Goal: Task Accomplishment & Management: Use online tool/utility

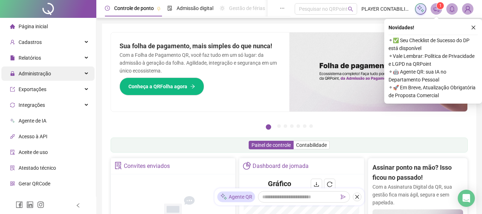
click at [71, 76] on div "Administração" at bounding box center [47, 73] width 93 height 14
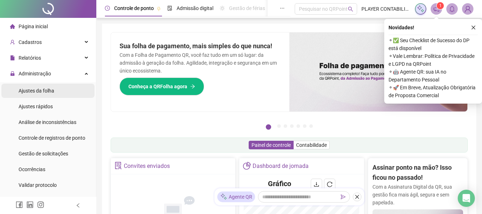
click at [65, 85] on li "Ajustes da folha" at bounding box center [47, 90] width 93 height 14
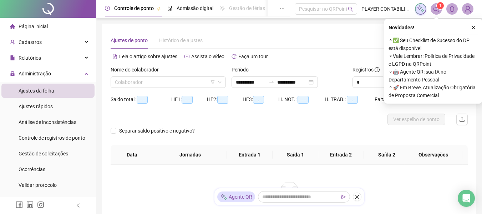
type input "**********"
click at [145, 82] on input "search" at bounding box center [165, 82] width 100 height 11
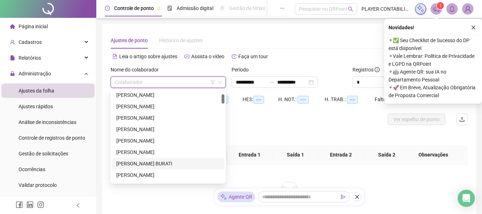
scroll to position [71, 0]
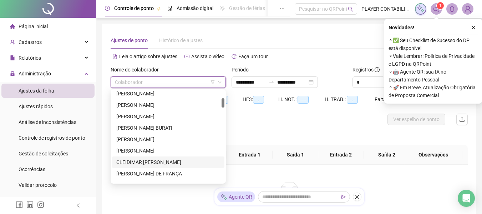
click at [131, 160] on div "CLEIDIMAR [PERSON_NAME]" at bounding box center [168, 162] width 104 height 8
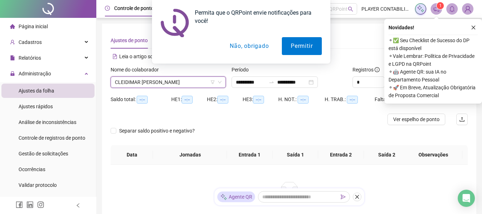
click at [473, 27] on div "Permita que o QRPoint envie notificações para você! Permitir Não, obrigado" at bounding box center [241, 31] width 482 height 63
click at [265, 47] on button "Não, obrigado" at bounding box center [249, 46] width 57 height 18
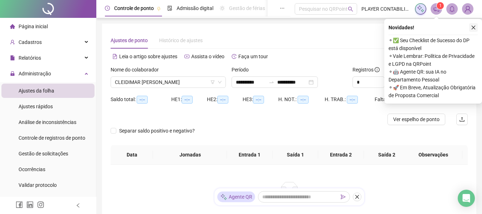
click at [472, 26] on icon "close" at bounding box center [473, 27] width 5 height 5
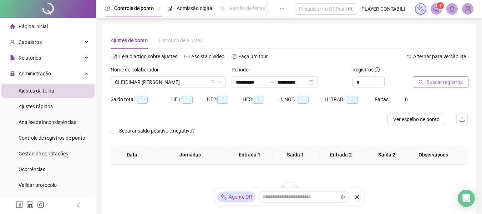
click at [440, 84] on span "Buscar registros" at bounding box center [444, 82] width 36 height 8
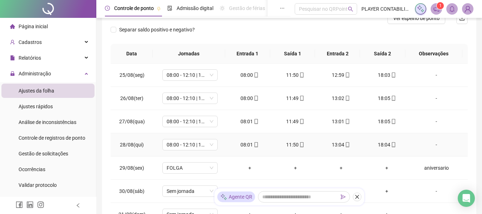
scroll to position [107, 0]
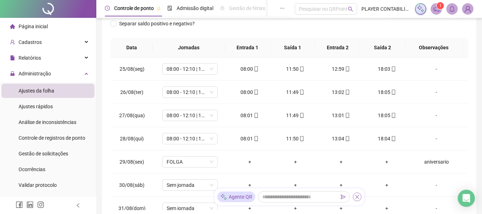
click at [354, 197] on icon "close" at bounding box center [356, 196] width 5 height 5
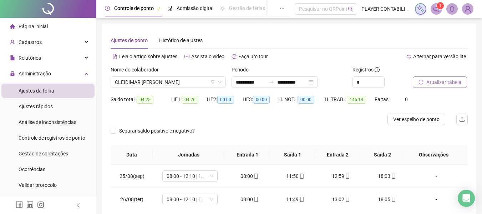
scroll to position [36, 0]
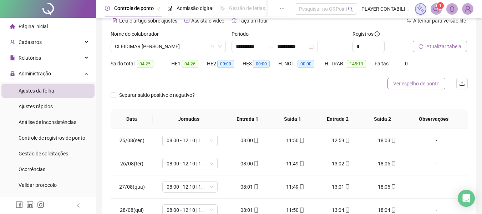
click at [406, 84] on span "Ver espelho de ponto" at bounding box center [416, 83] width 46 height 8
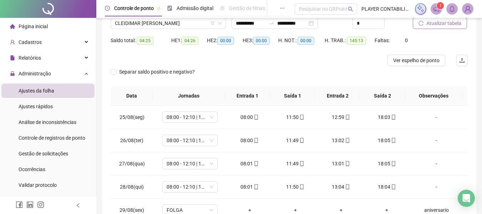
scroll to position [71, 0]
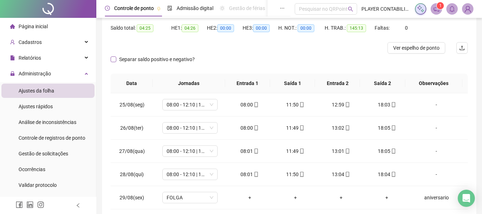
click at [162, 58] on span "Separar saldo positivo e negativo?" at bounding box center [156, 59] width 81 height 8
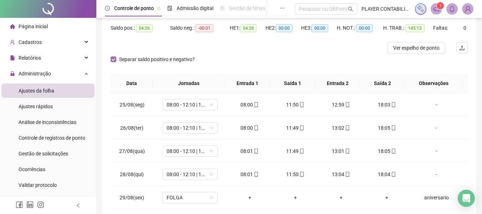
click at [162, 58] on span "Separar saldo positivo e negativo?" at bounding box center [156, 59] width 81 height 8
